Goal: Information Seeking & Learning: Learn about a topic

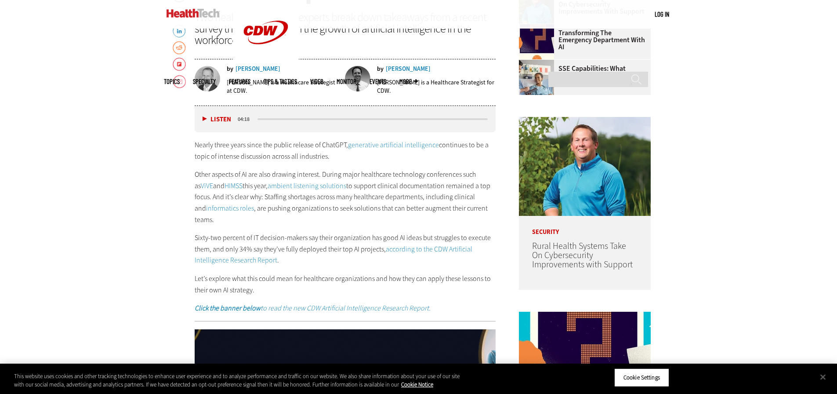
scroll to position [466, 0]
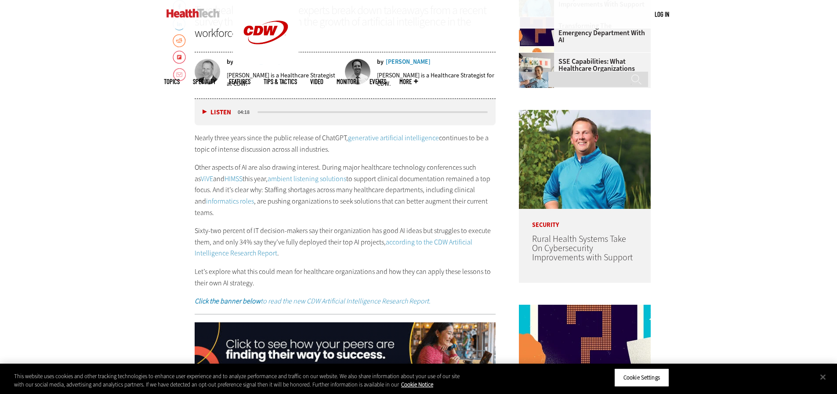
click at [397, 62] on div "Lee Pierce" at bounding box center [408, 62] width 45 height 6
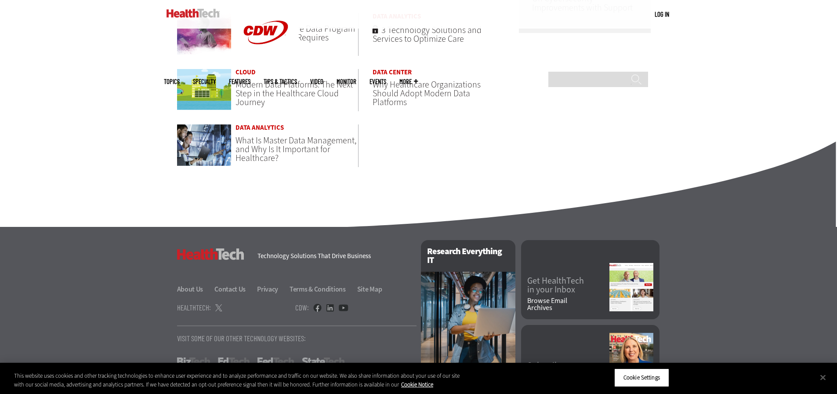
scroll to position [598, 0]
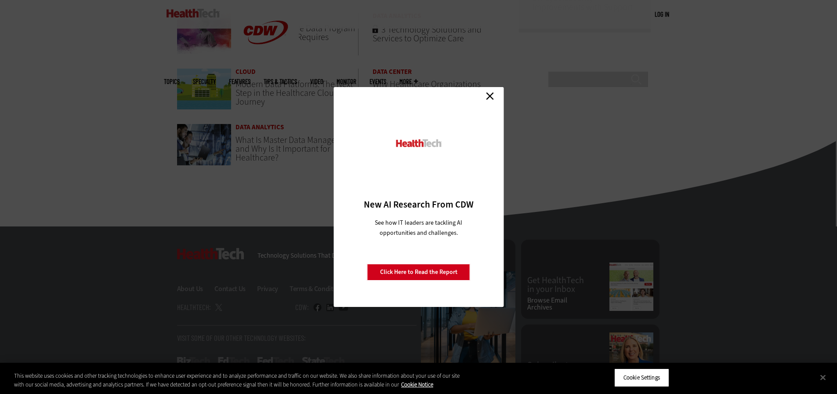
click at [496, 91] on link "Close" at bounding box center [490, 95] width 13 height 13
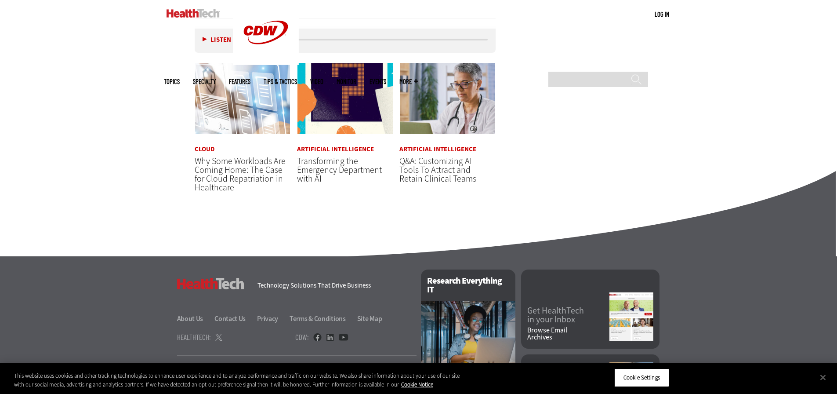
scroll to position [1608, 0]
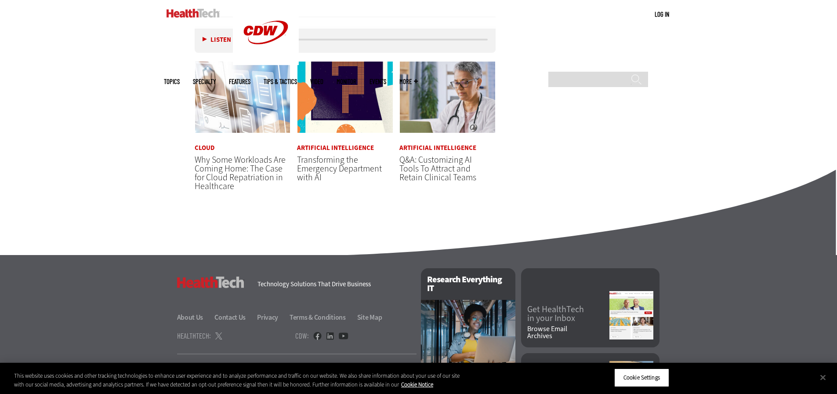
click at [332, 145] on link "Artificial Intelligence" at bounding box center [335, 148] width 77 height 7
